Goal: Communication & Community: Participate in discussion

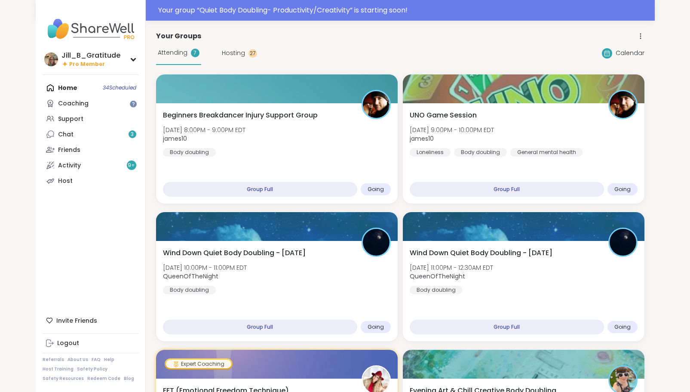
click at [237, 51] on span "Hosting" at bounding box center [233, 53] width 23 height 9
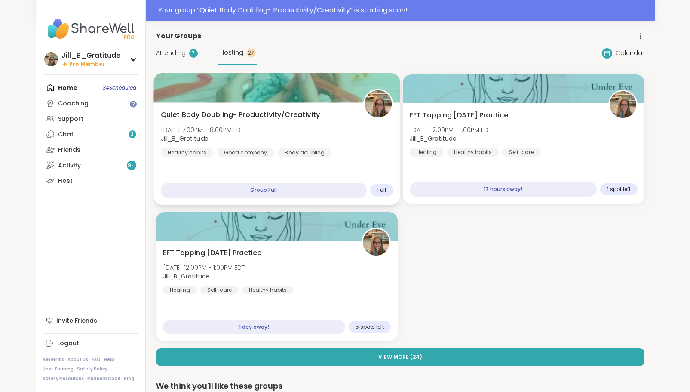
click at [264, 132] on div "Quiet Body Doubling- Productivity/Creativity [DATE] 7:00PM - 8:00PM EDT Jill_B_…" at bounding box center [276, 133] width 233 height 47
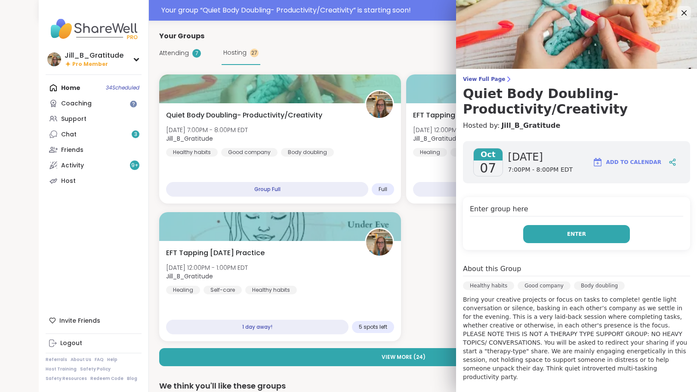
click at [548, 234] on button "Enter" at bounding box center [576, 234] width 107 height 18
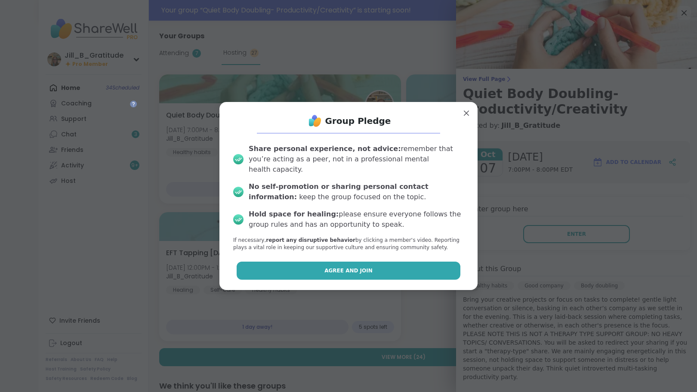
click at [358, 267] on span "Agree and Join" at bounding box center [348, 271] width 48 height 8
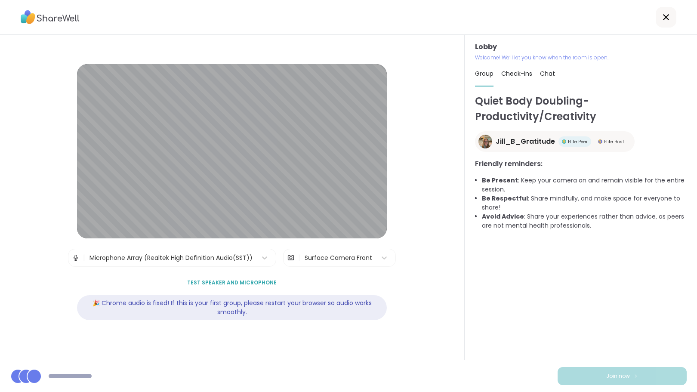
click at [476, 369] on div "Join now" at bounding box center [348, 376] width 697 height 32
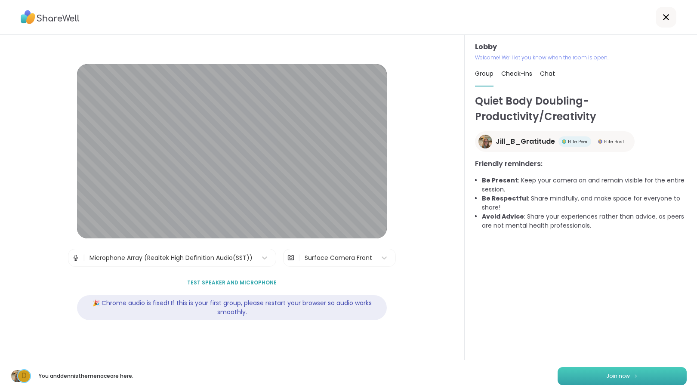
click at [606, 376] on span "Join now" at bounding box center [618, 376] width 24 height 8
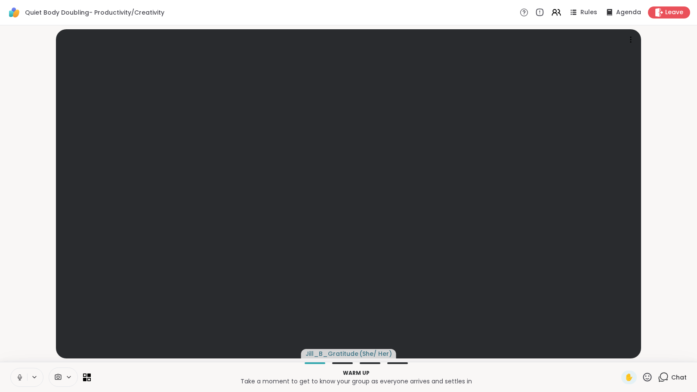
click at [658, 375] on icon at bounding box center [663, 377] width 11 height 11
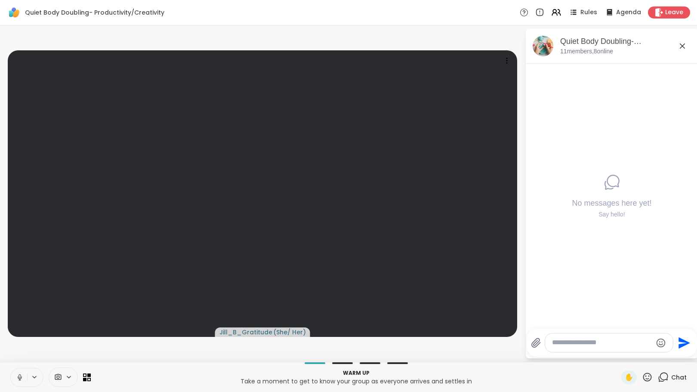
click at [569, 344] on textarea "Type your message" at bounding box center [602, 342] width 100 height 9
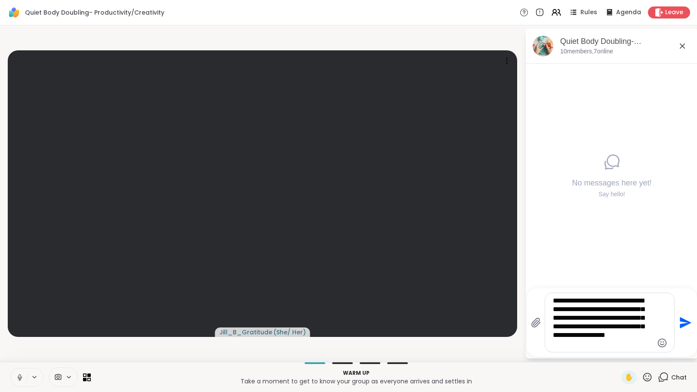
type textarea "**********"
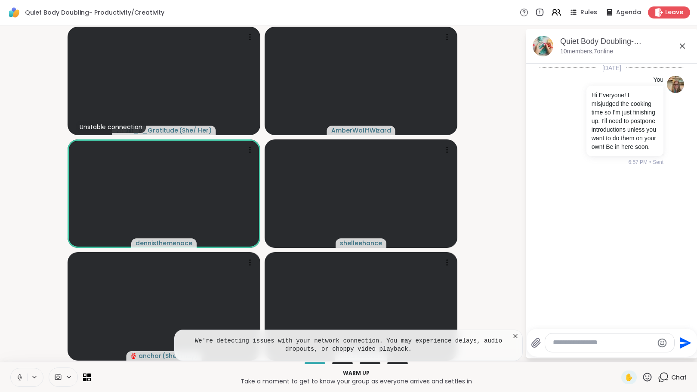
click at [517, 335] on icon at bounding box center [515, 336] width 9 height 9
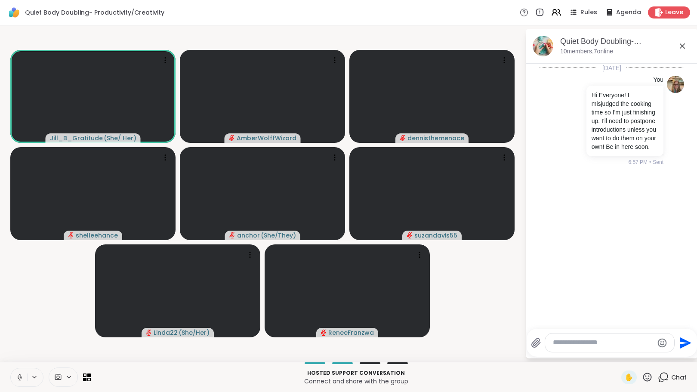
click at [18, 375] on icon at bounding box center [20, 377] width 8 height 8
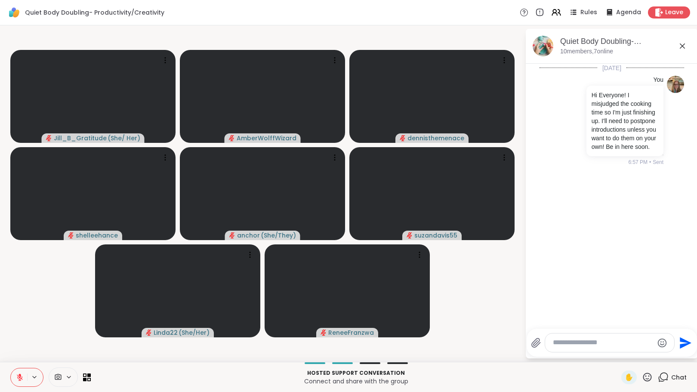
click at [18, 378] on icon at bounding box center [20, 377] width 8 height 8
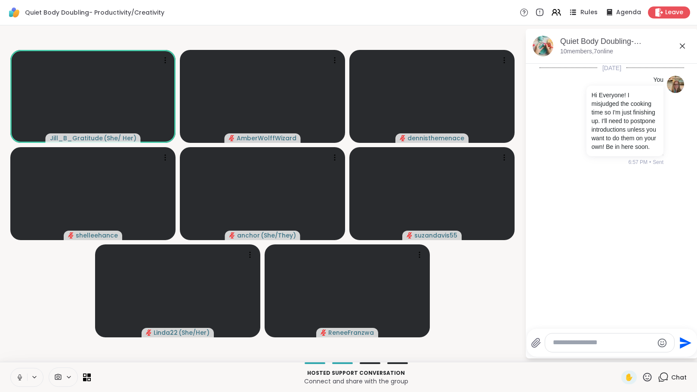
click at [572, 12] on icon at bounding box center [574, 12] width 4 height 1
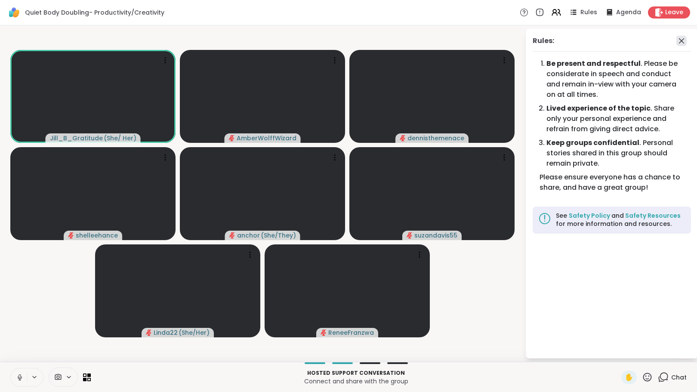
click at [682, 44] on icon at bounding box center [681, 41] width 10 height 10
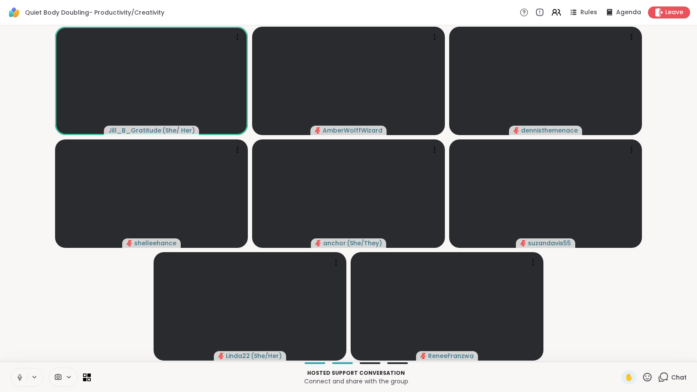
click at [658, 377] on icon at bounding box center [663, 377] width 11 height 11
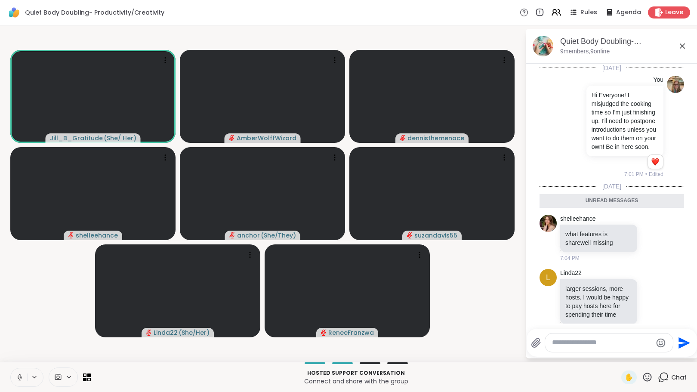
scroll to position [111, 0]
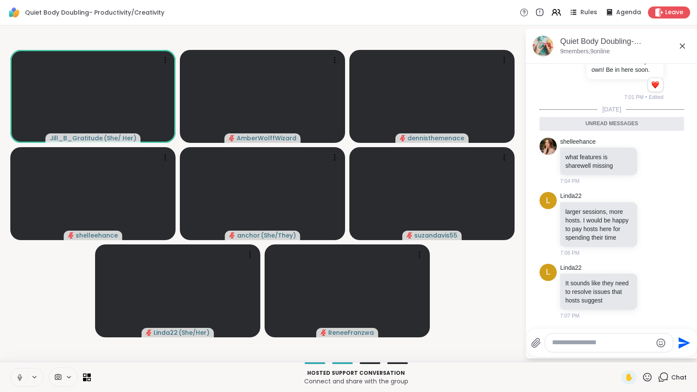
click at [615, 346] on textarea "Type your message" at bounding box center [602, 342] width 100 height 9
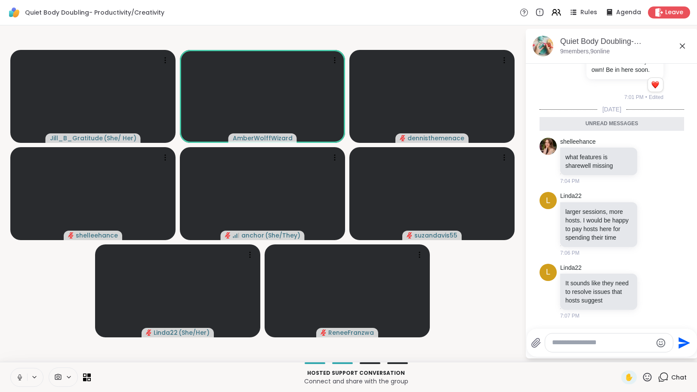
click at [609, 351] on div at bounding box center [609, 342] width 128 height 18
click at [603, 343] on textarea "Type your message" at bounding box center [602, 342] width 100 height 9
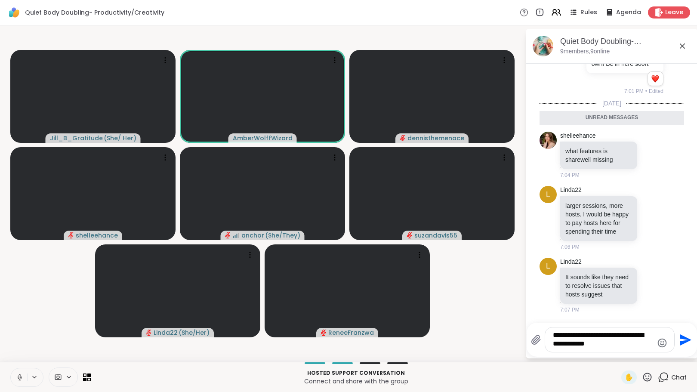
type textarea "**********"
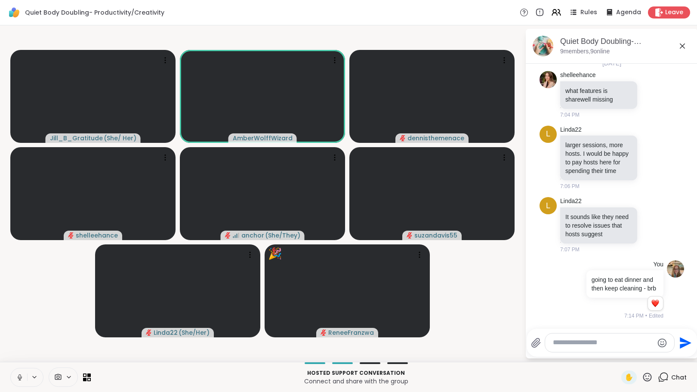
scroll to position [166, 0]
click at [18, 377] on icon at bounding box center [20, 377] width 8 height 8
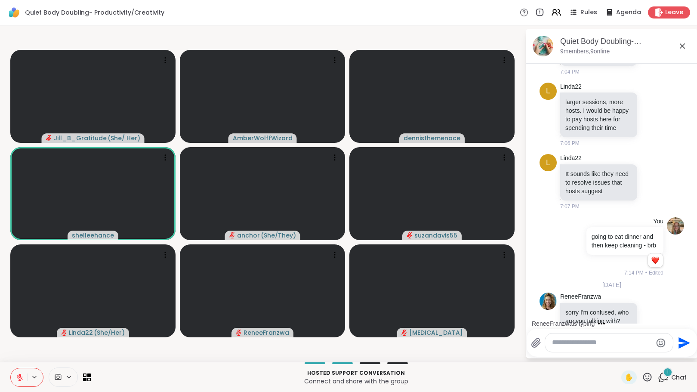
scroll to position [229, 0]
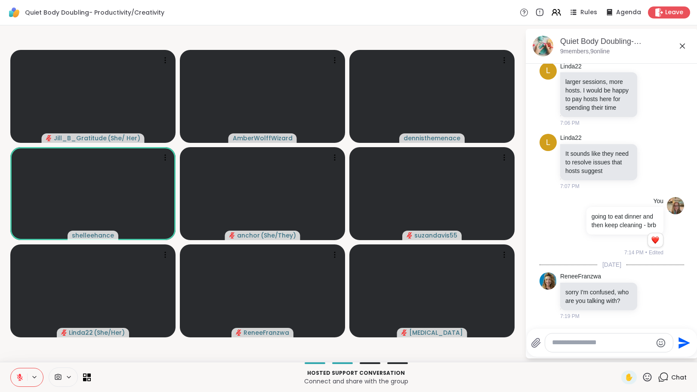
drag, startPoint x: 20, startPoint y: 379, endPoint x: 40, endPoint y: 390, distance: 23.1
click at [20, 379] on icon at bounding box center [20, 377] width 6 height 6
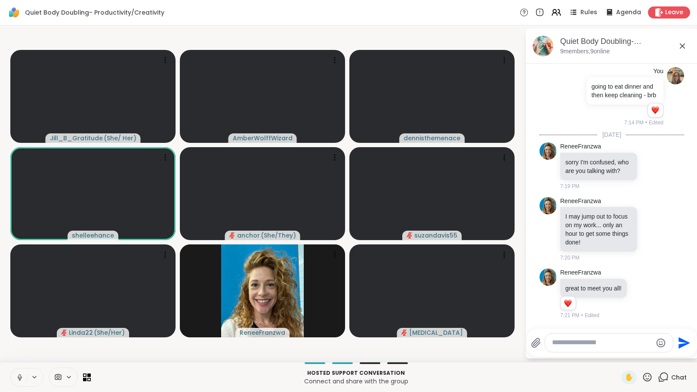
scroll to position [359, 0]
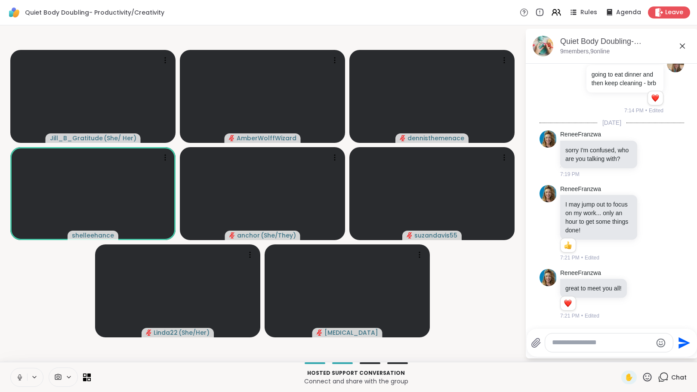
click at [20, 375] on icon at bounding box center [20, 377] width 8 height 8
click at [20, 373] on icon at bounding box center [19, 374] width 3 height 3
click at [563, 340] on textarea "Type your message" at bounding box center [602, 342] width 100 height 9
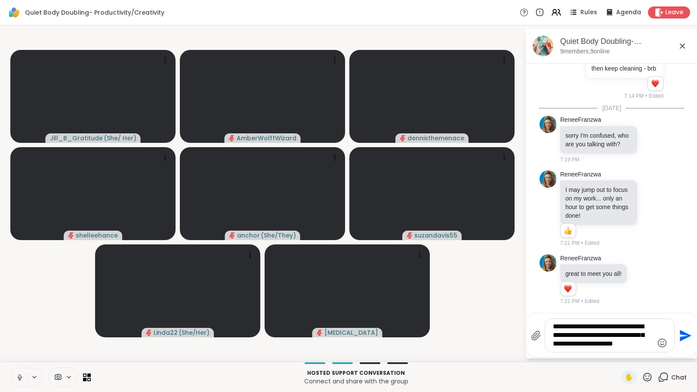
type textarea "**********"
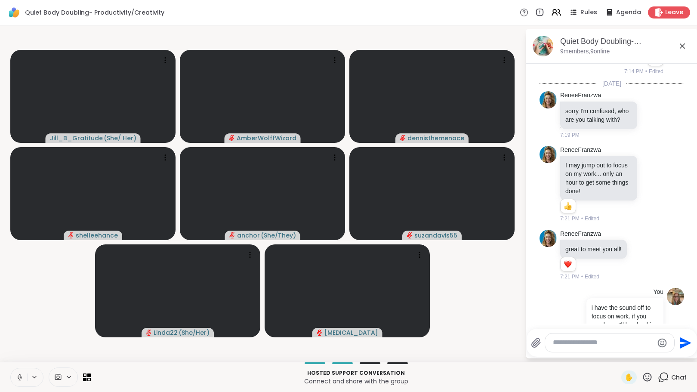
scroll to position [452, 0]
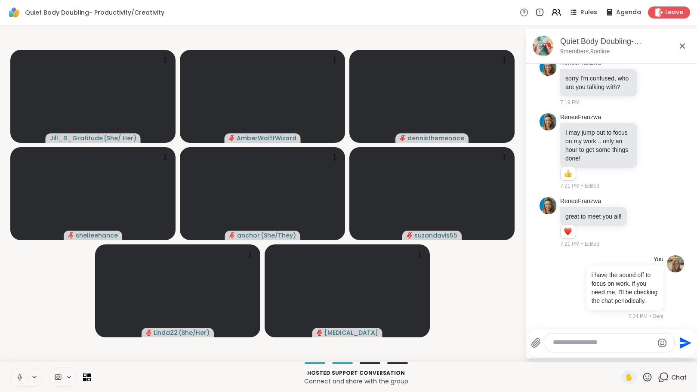
click at [18, 375] on icon at bounding box center [20, 377] width 8 height 8
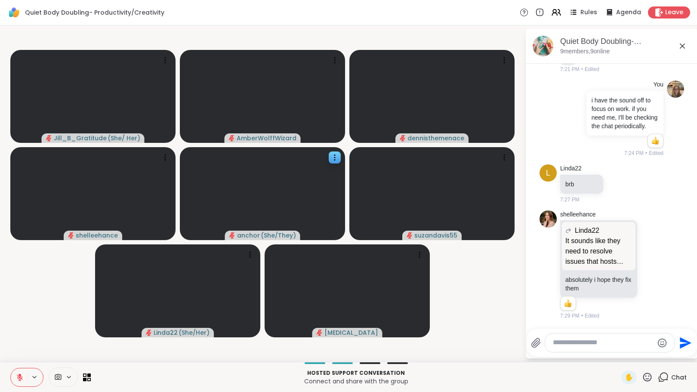
scroll to position [626, 0]
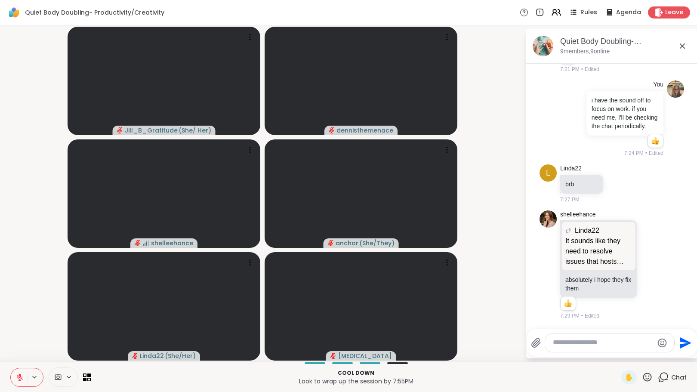
click at [572, 345] on textarea "Type your message" at bounding box center [603, 342] width 100 height 9
click at [19, 375] on icon at bounding box center [19, 374] width 3 height 3
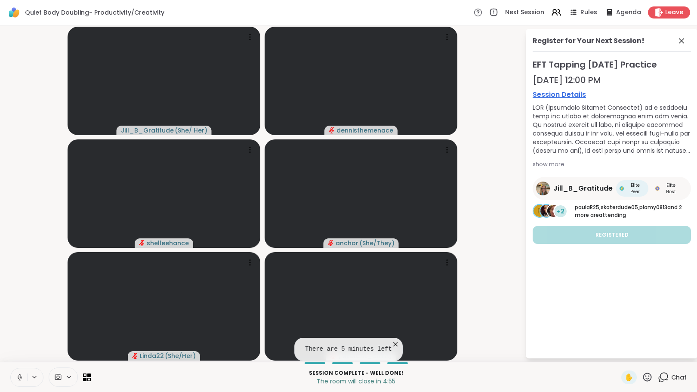
click at [14, 378] on button at bounding box center [19, 377] width 16 height 18
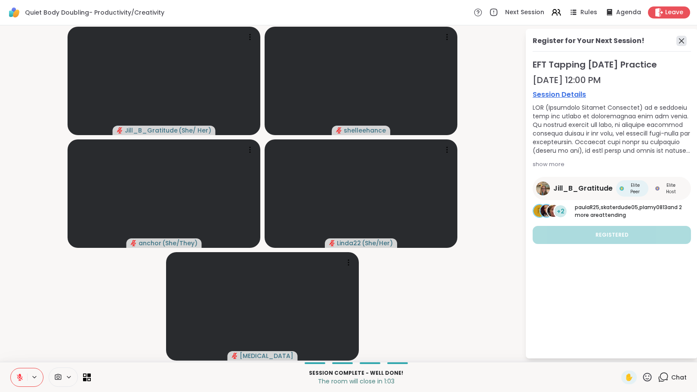
click at [680, 41] on icon at bounding box center [681, 40] width 5 height 5
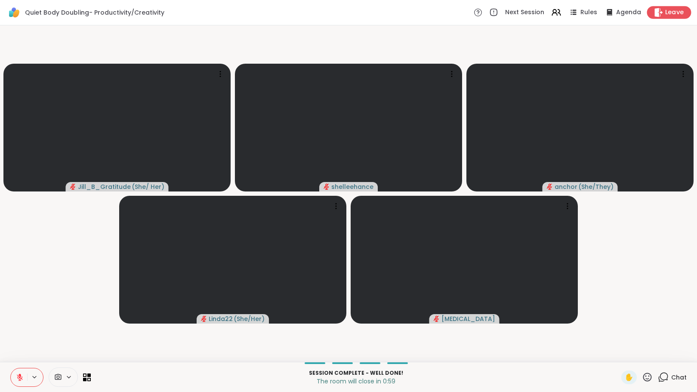
click at [669, 12] on span "Leave" at bounding box center [674, 12] width 19 height 9
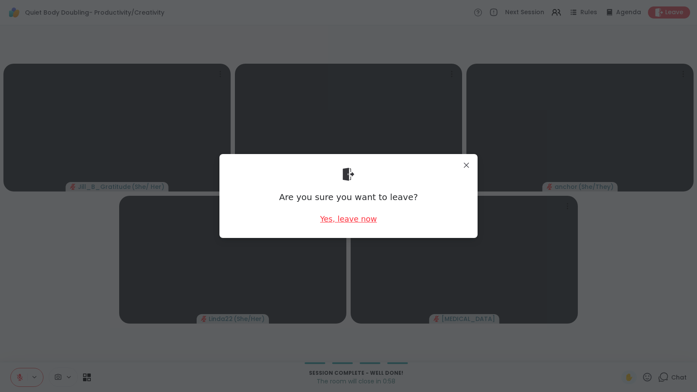
click at [352, 219] on div "Yes, leave now" at bounding box center [348, 218] width 57 height 11
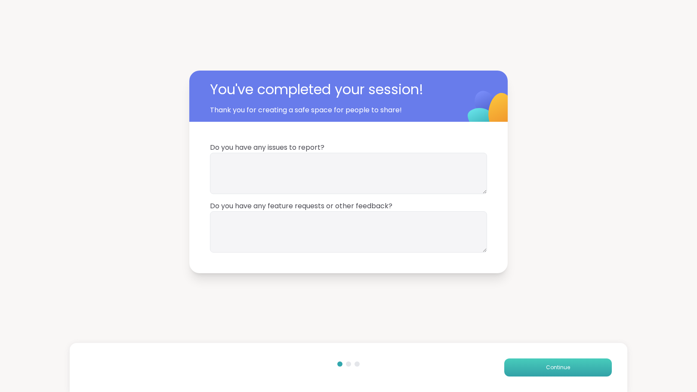
click at [550, 369] on span "Continue" at bounding box center [558, 367] width 24 height 8
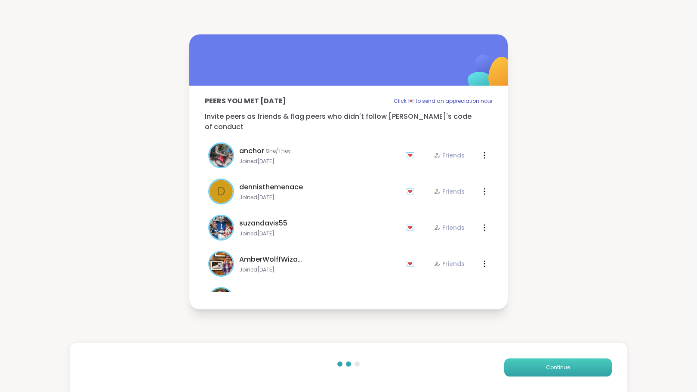
click at [539, 367] on button "Continue" at bounding box center [558, 367] width 108 height 18
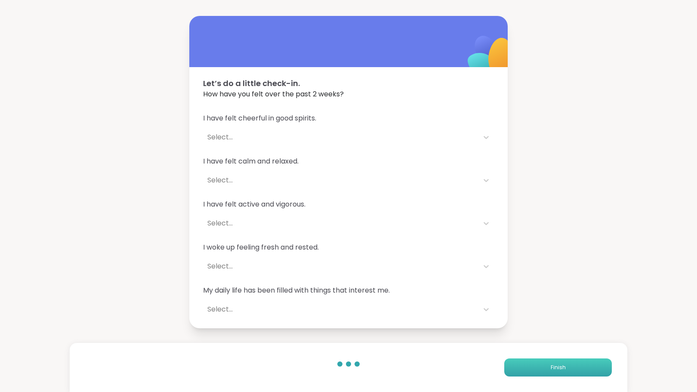
click at [539, 367] on button "Finish" at bounding box center [558, 367] width 108 height 18
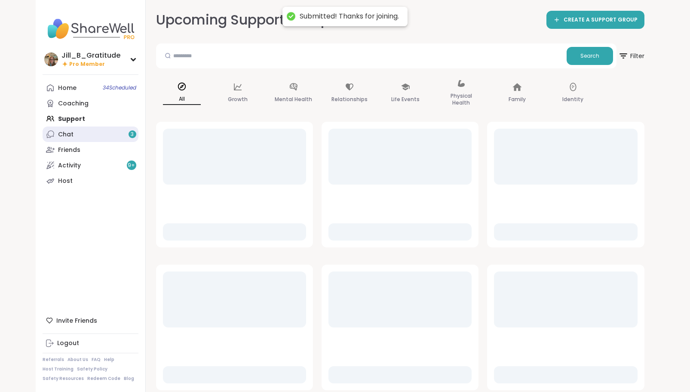
click at [117, 136] on link "Chat 3" at bounding box center [91, 133] width 96 height 15
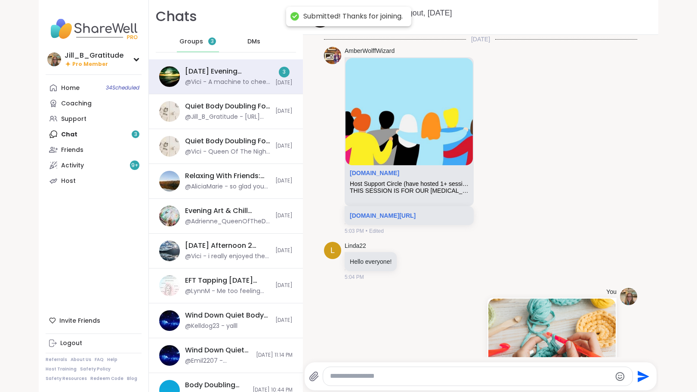
scroll to position [2457, 0]
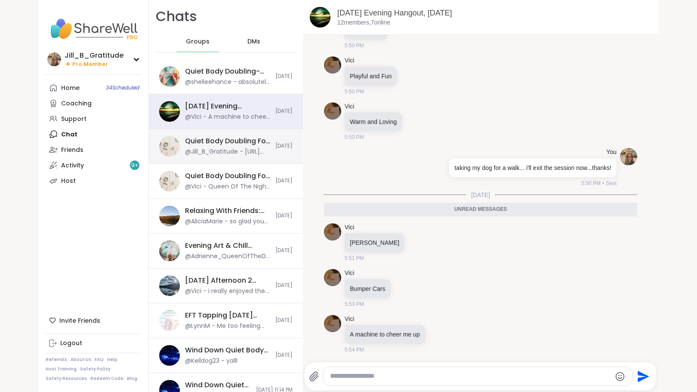
click at [213, 152] on div "@Jill_B_Gratitude - [URL][DOMAIN_NAME]" at bounding box center [227, 152] width 85 height 9
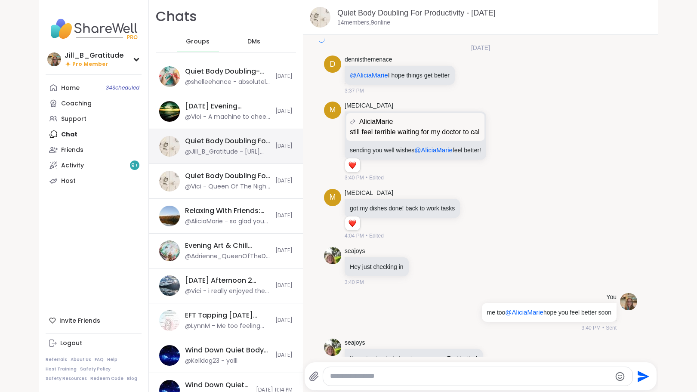
scroll to position [3074, 0]
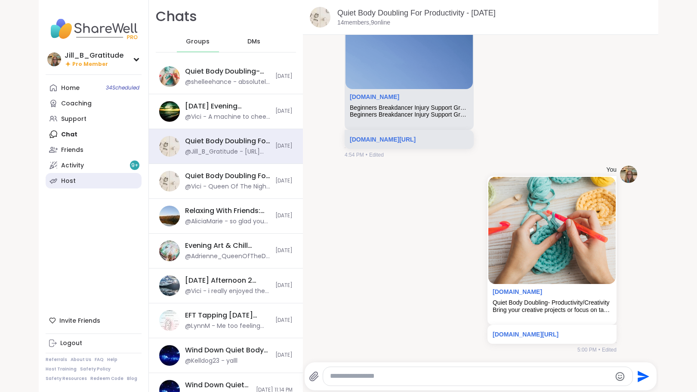
click at [105, 181] on link "Host" at bounding box center [94, 180] width 96 height 15
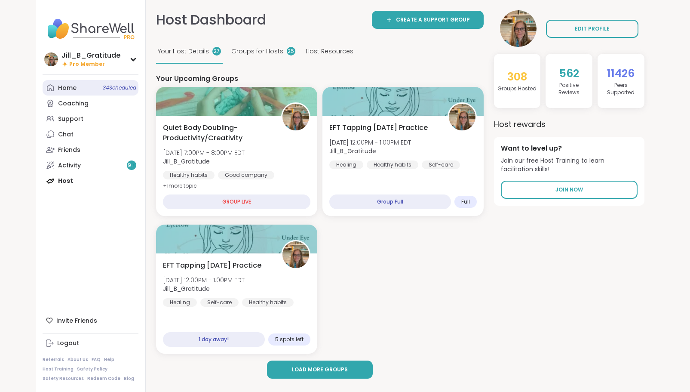
click at [92, 86] on link "Home 34 Scheduled" at bounding box center [91, 87] width 96 height 15
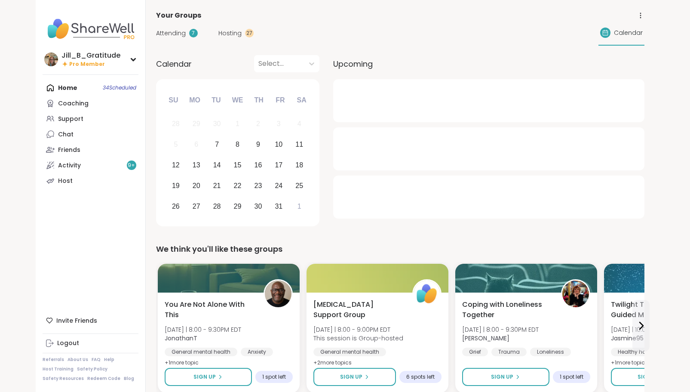
click at [168, 34] on span "Attending" at bounding box center [171, 33] width 30 height 9
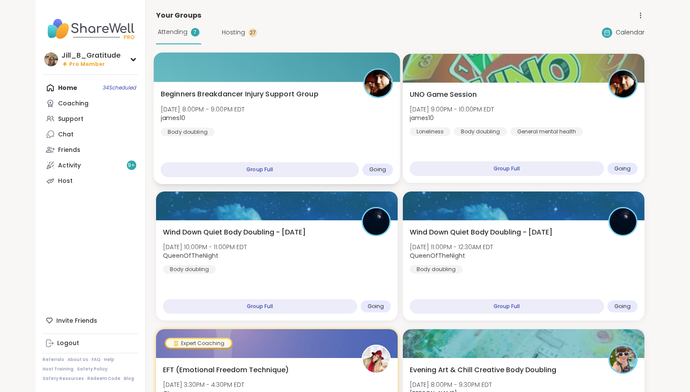
click at [270, 128] on div "Beginners Breakdancer Injury Support Group [DATE] 8:00PM - 9:00PM EDT james10 B…" at bounding box center [276, 112] width 233 height 47
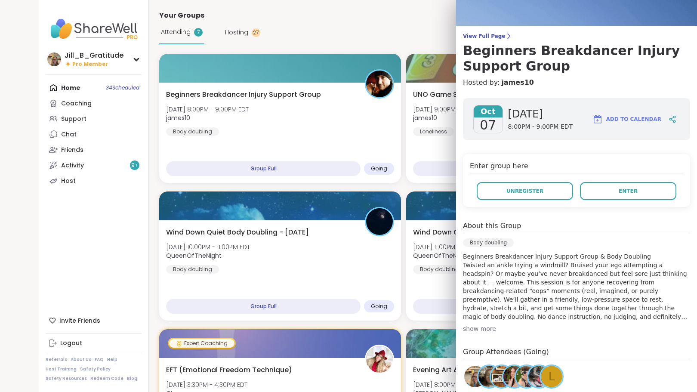
scroll to position [86, 0]
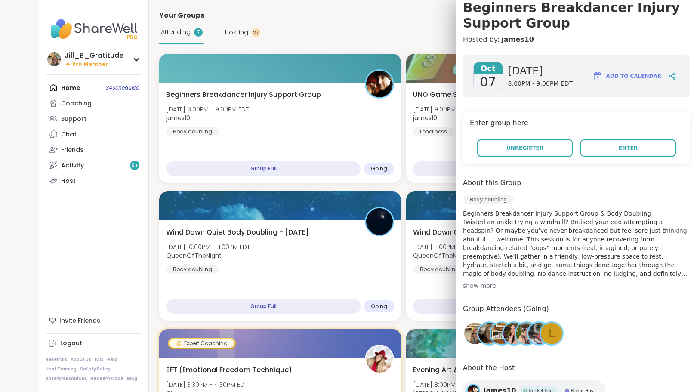
click at [483, 285] on div "show more" at bounding box center [576, 285] width 227 height 9
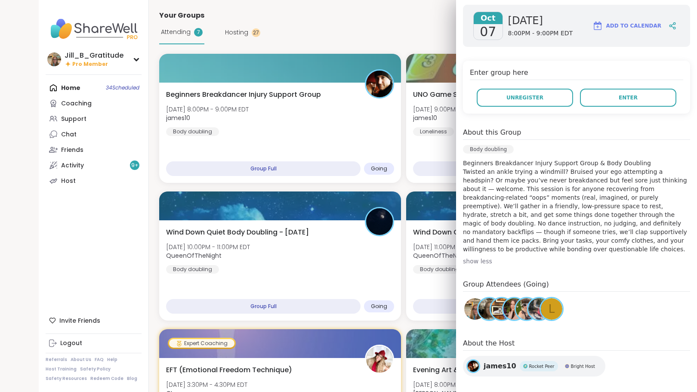
scroll to position [0, 0]
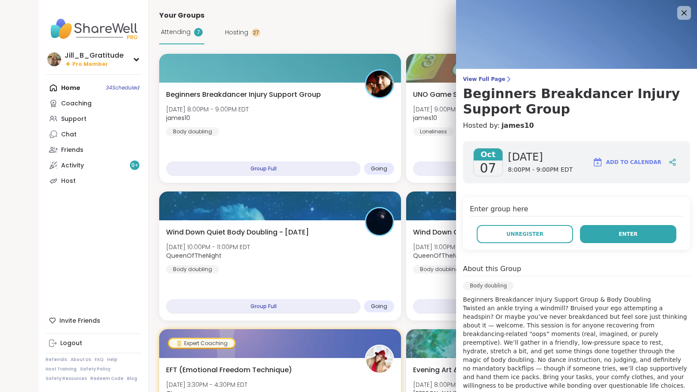
click at [591, 234] on button "Enter" at bounding box center [628, 234] width 96 height 18
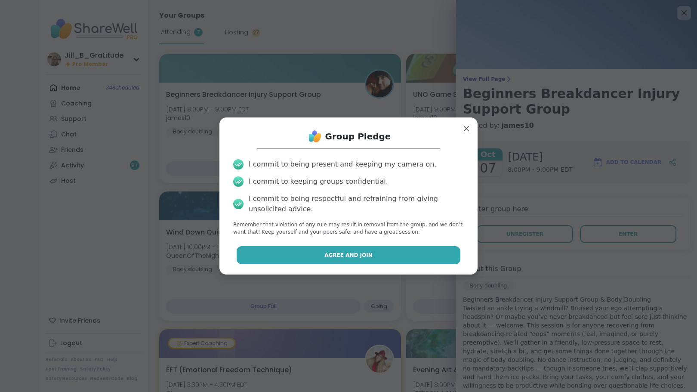
click at [382, 253] on button "Agree and Join" at bounding box center [349, 255] width 224 height 18
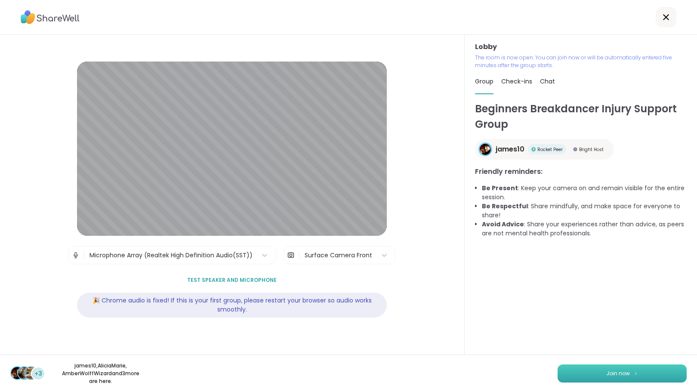
click at [613, 373] on span "Join now" at bounding box center [618, 373] width 24 height 8
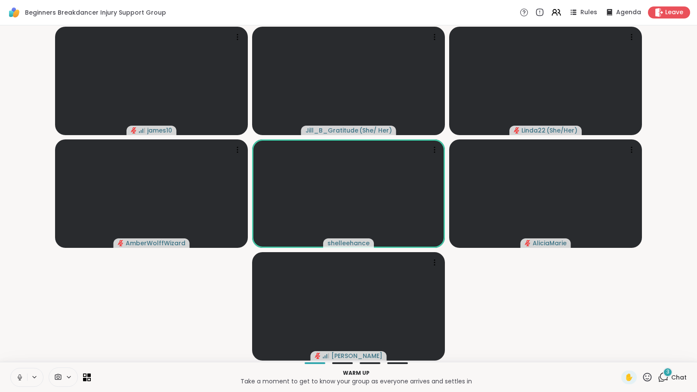
click at [666, 373] on span "3" at bounding box center [667, 371] width 3 height 7
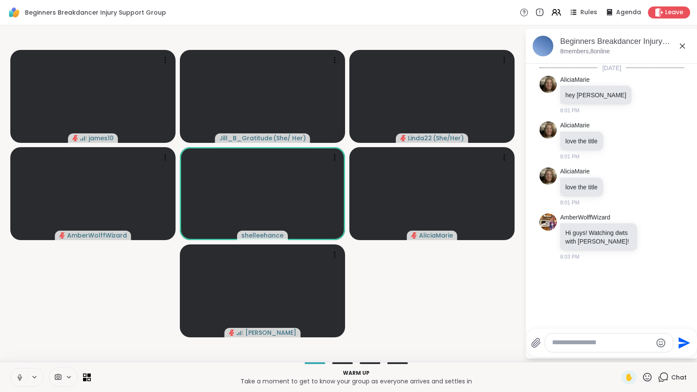
click at [642, 377] on icon at bounding box center [647, 377] width 11 height 11
click at [655, 356] on span "🌟" at bounding box center [659, 354] width 9 height 10
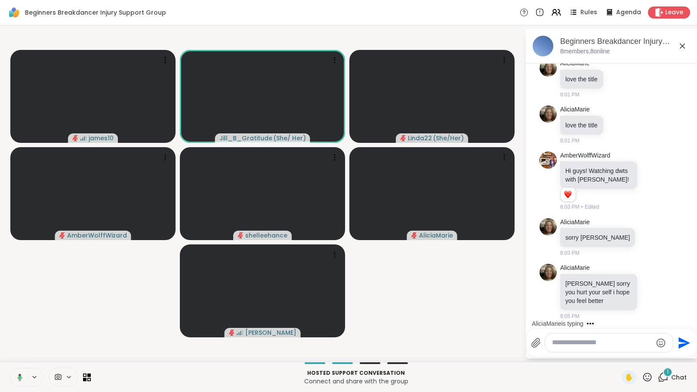
scroll to position [108, 0]
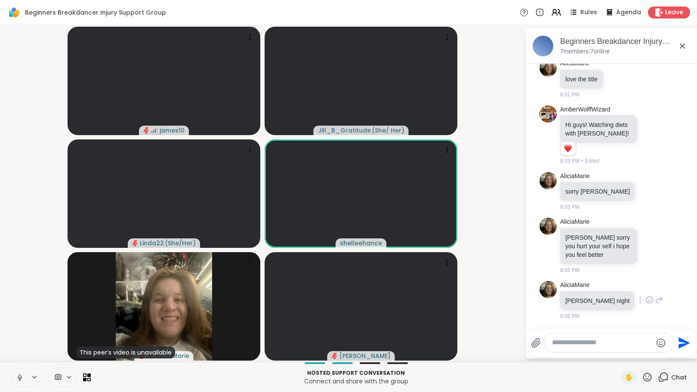
click at [646, 297] on icon at bounding box center [649, 300] width 6 height 6
click at [664, 287] on div "Select Reaction: Sad" at bounding box center [668, 286] width 8 height 8
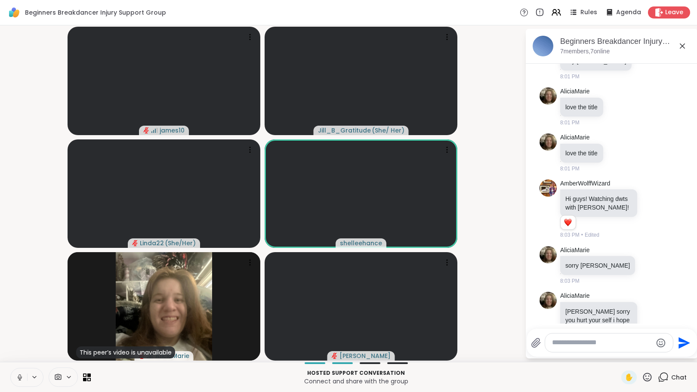
scroll to position [0, 0]
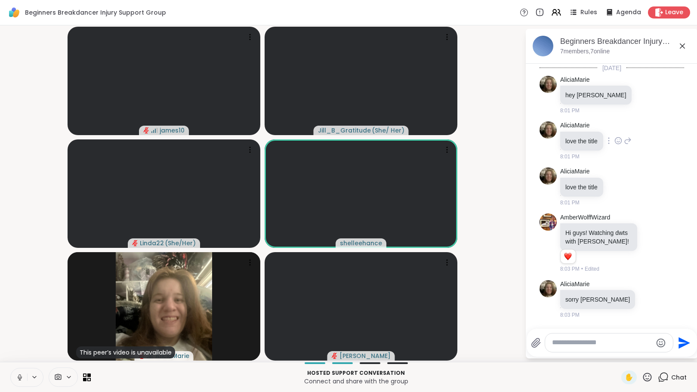
click at [617, 138] on icon at bounding box center [618, 140] width 8 height 9
click at [618, 130] on div "Select Reaction: Heart" at bounding box center [618, 127] width 8 height 8
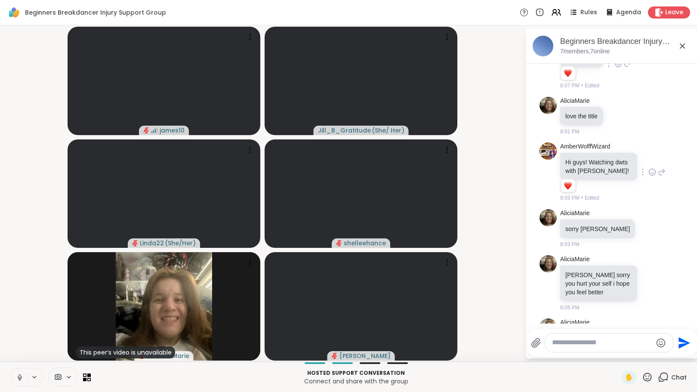
scroll to position [46, 0]
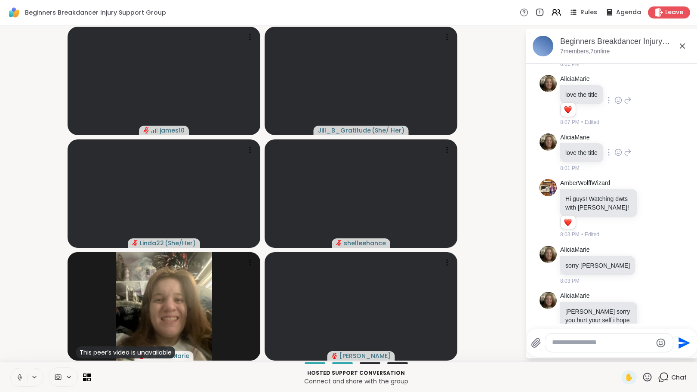
click at [628, 151] on icon at bounding box center [628, 152] width 8 height 10
type textarea "**********"
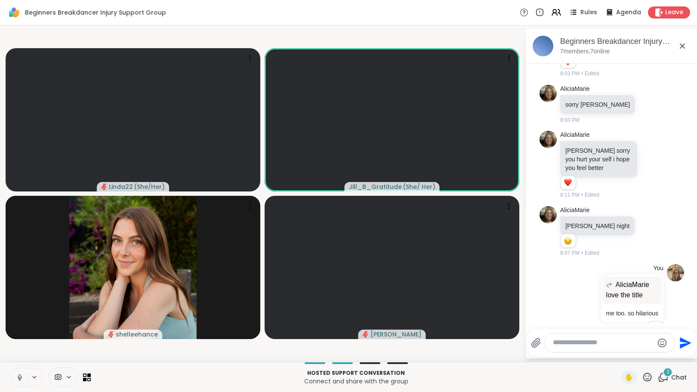
scroll to position [307, 0]
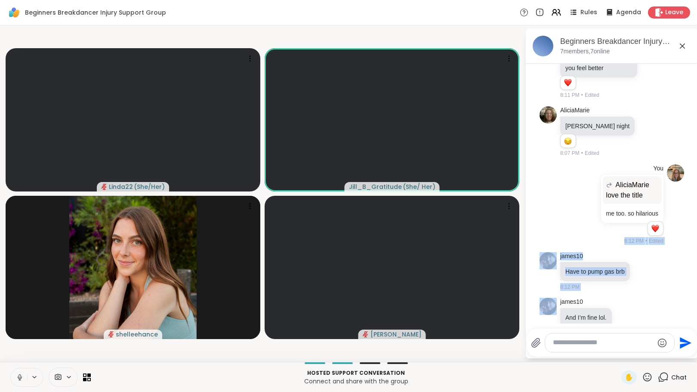
drag, startPoint x: 691, startPoint y: 233, endPoint x: 690, endPoint y: 290, distance: 57.2
click at [690, 290] on html "Beginners Breakdancer Injury Support Group Rules Agenda Leave Linda22 ( She/Her…" at bounding box center [348, 196] width 697 height 392
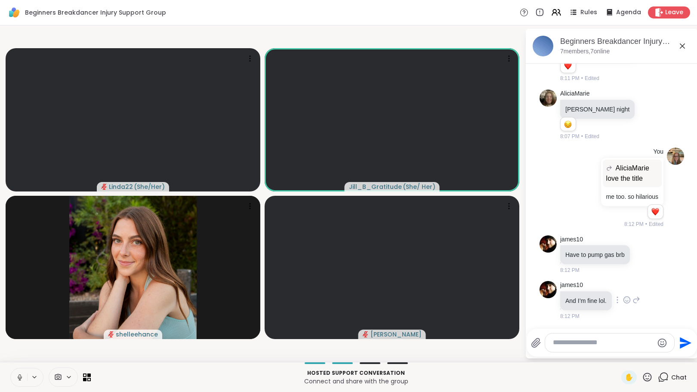
click at [654, 291] on div "james10 And I’m fine lol. 8:12 PM" at bounding box center [611, 300] width 144 height 46
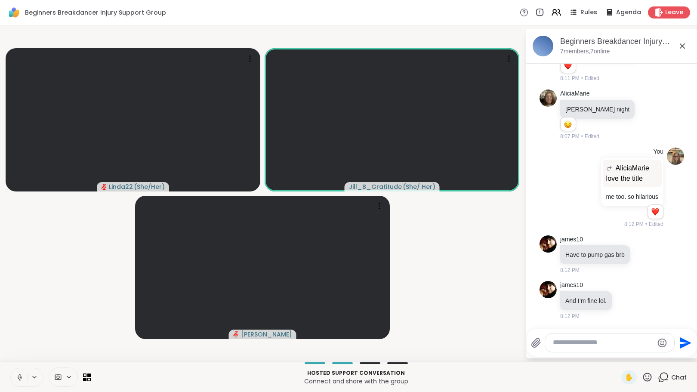
click at [586, 347] on textarea "Type your message" at bounding box center [603, 342] width 100 height 9
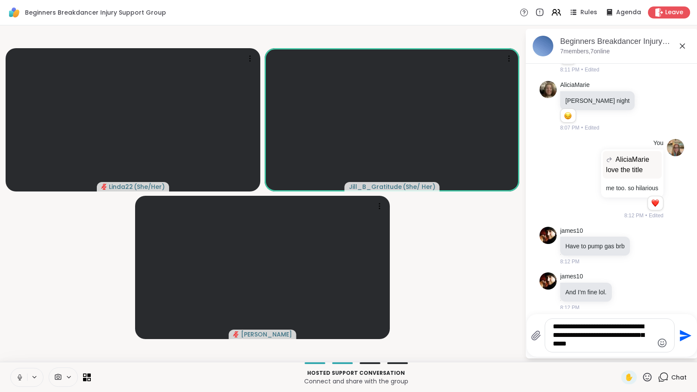
click at [582, 326] on textarea "**********" at bounding box center [603, 335] width 100 height 26
click at [566, 326] on textarea "**********" at bounding box center [603, 335] width 100 height 26
click at [637, 347] on div "**********" at bounding box center [609, 335] width 129 height 33
click at [641, 345] on textarea "**********" at bounding box center [603, 335] width 100 height 26
type textarea "**********"
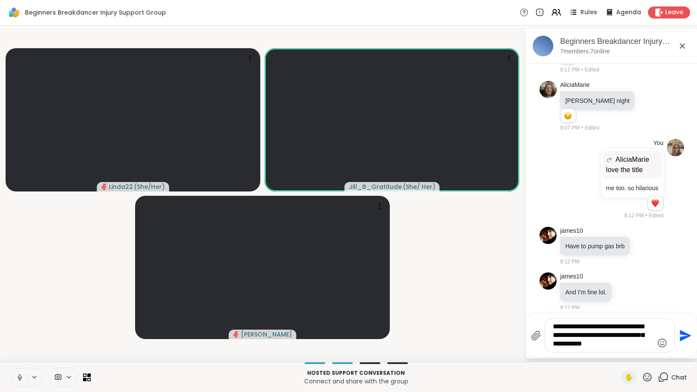
click at [679, 334] on icon "Send" at bounding box center [684, 336] width 14 height 14
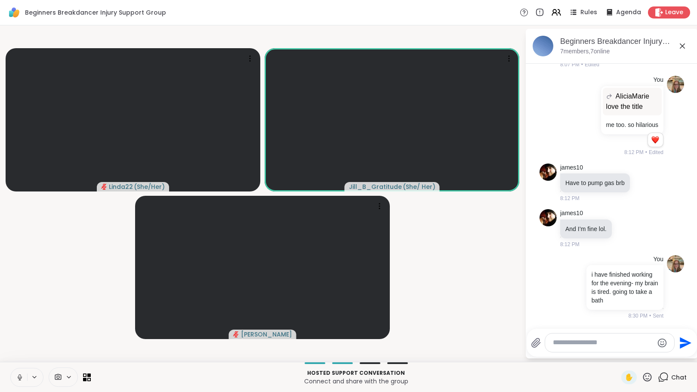
click at [620, 340] on textarea "Type your message" at bounding box center [603, 342] width 100 height 9
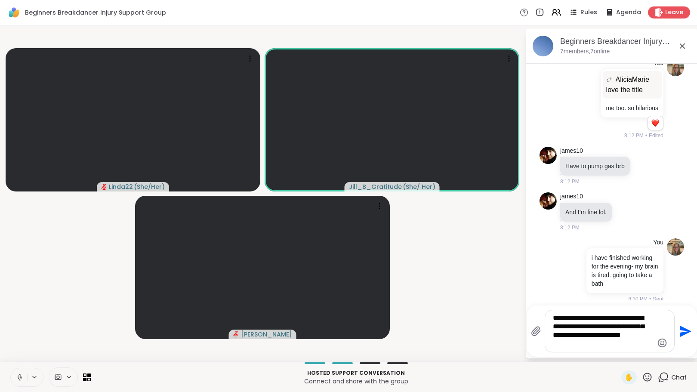
type textarea "**********"
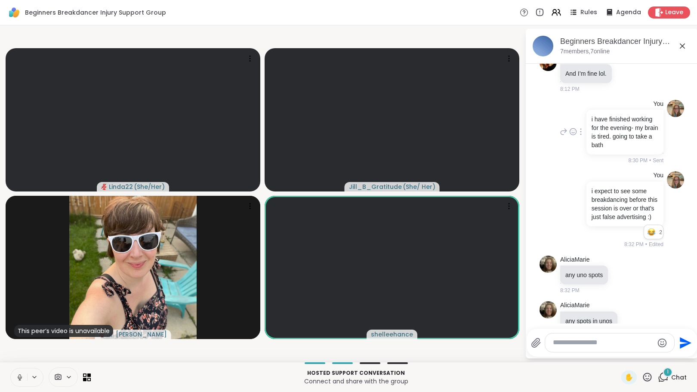
scroll to position [597, 0]
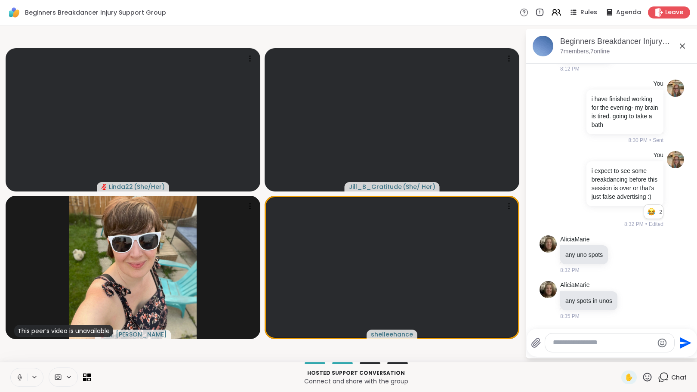
click at [18, 379] on icon at bounding box center [20, 377] width 8 height 8
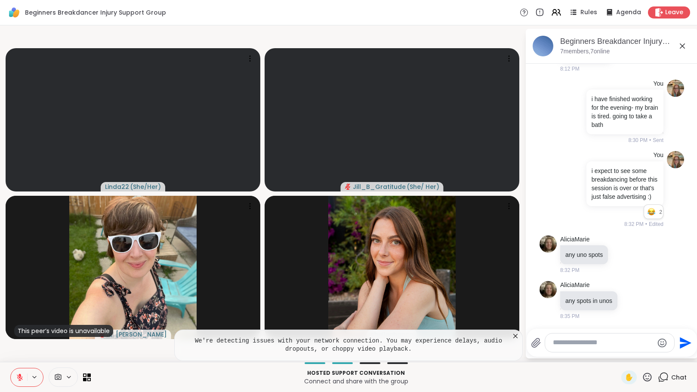
click at [20, 375] on icon at bounding box center [19, 374] width 3 height 3
click at [514, 337] on icon at bounding box center [515, 336] width 9 height 9
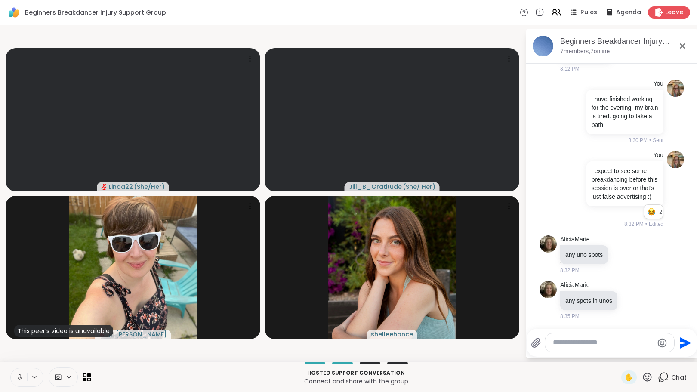
click at [17, 375] on icon at bounding box center [20, 377] width 8 height 8
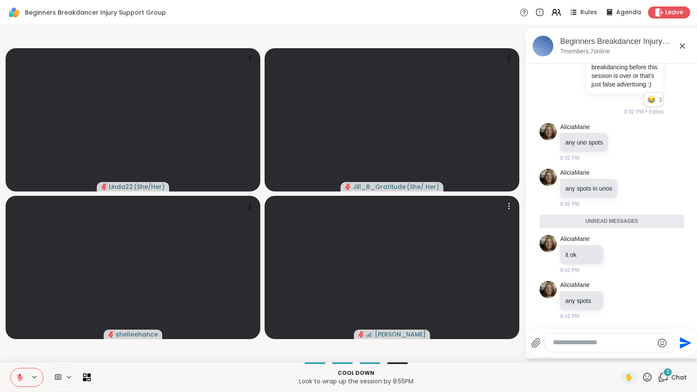
scroll to position [689, 0]
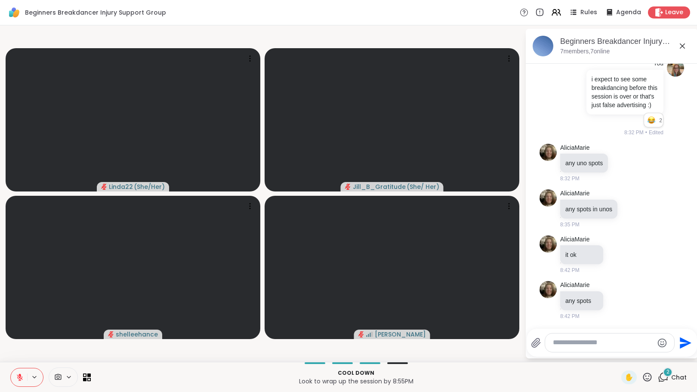
click at [572, 344] on textarea "Type your message" at bounding box center [603, 342] width 100 height 9
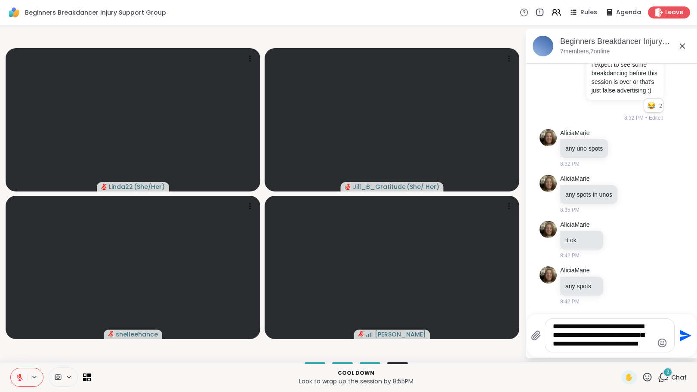
scroll to position [709, 0]
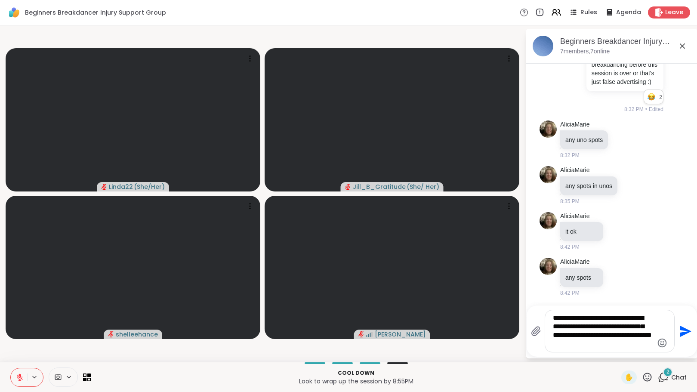
type textarea "**********"
